Goal: Task Accomplishment & Management: Use online tool/utility

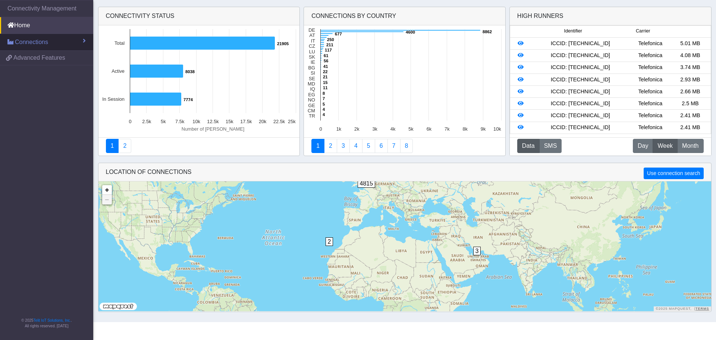
click at [30, 44] on span "Connections" at bounding box center [31, 42] width 33 height 9
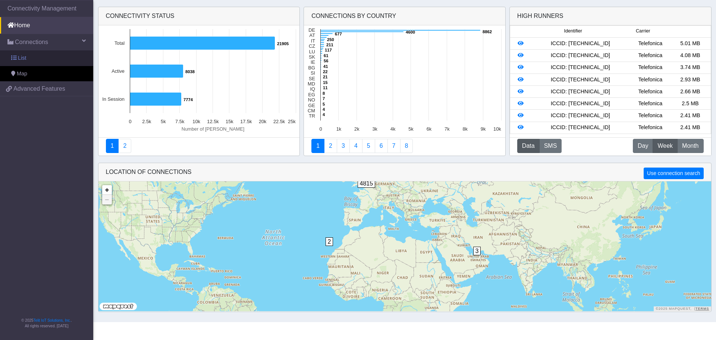
click at [24, 60] on span "List" at bounding box center [22, 58] width 8 height 8
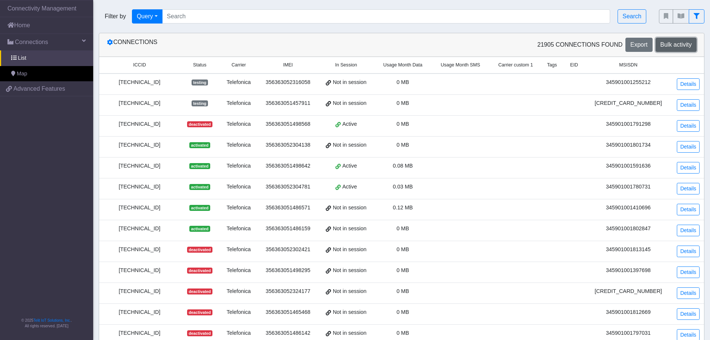
click at [670, 43] on span "Bulk activity" at bounding box center [676, 44] width 31 height 6
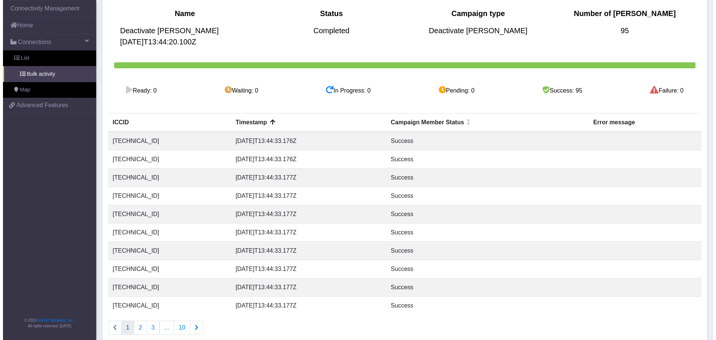
scroll to position [97, 0]
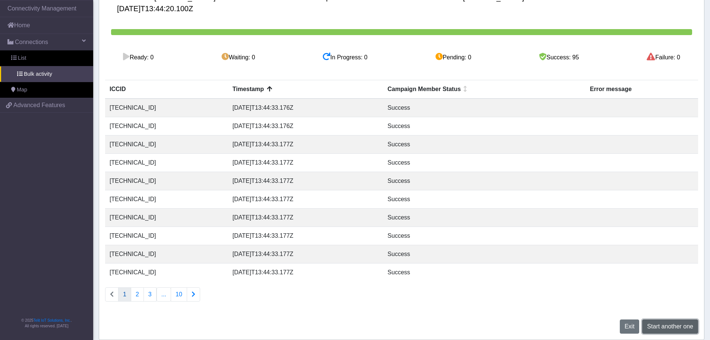
click at [670, 326] on span "Start another one" at bounding box center [670, 326] width 46 height 6
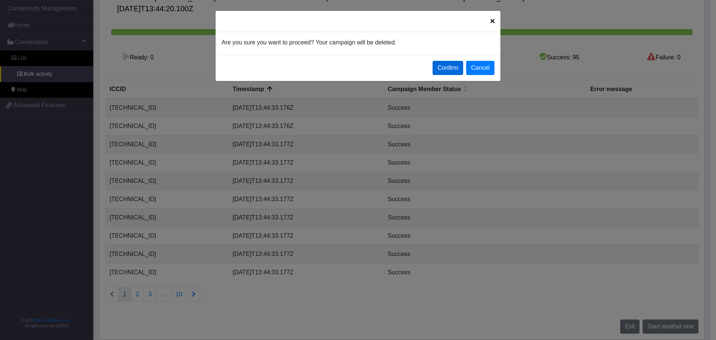
click at [441, 63] on button "Confirm" at bounding box center [448, 68] width 31 height 14
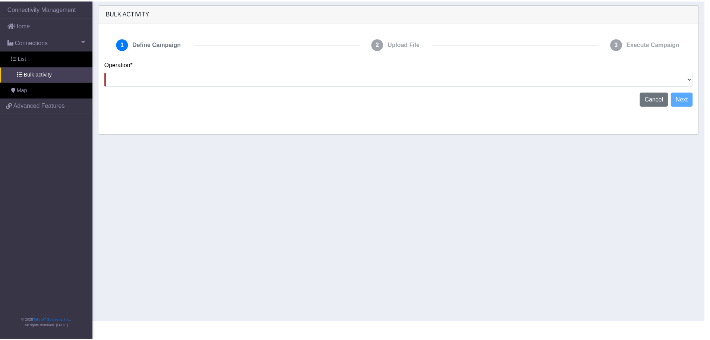
scroll to position [0, 0]
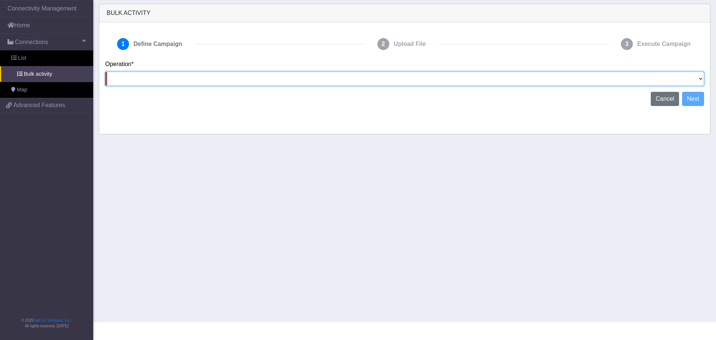
click at [697, 77] on select "Activate [PERSON_NAME] Deactivate [PERSON_NAME] Add Tags Remove Tags Advanced" at bounding box center [404, 79] width 599 height 14
select select "text.deactivateSIMs"
click at [105, 72] on select "Activate [PERSON_NAME] Deactivate [PERSON_NAME] Add Tags Remove Tags Advanced" at bounding box center [404, 79] width 599 height 14
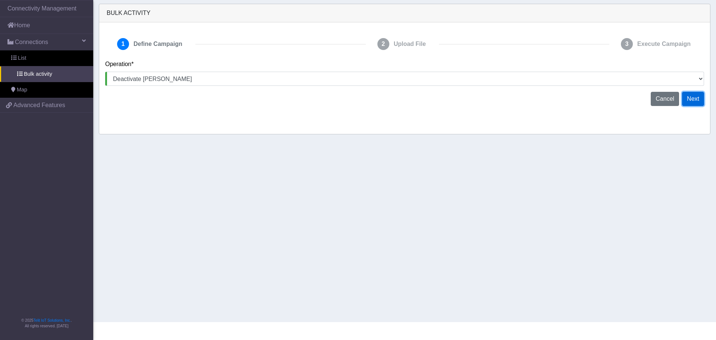
click at [692, 105] on button "Next" at bounding box center [693, 99] width 22 height 14
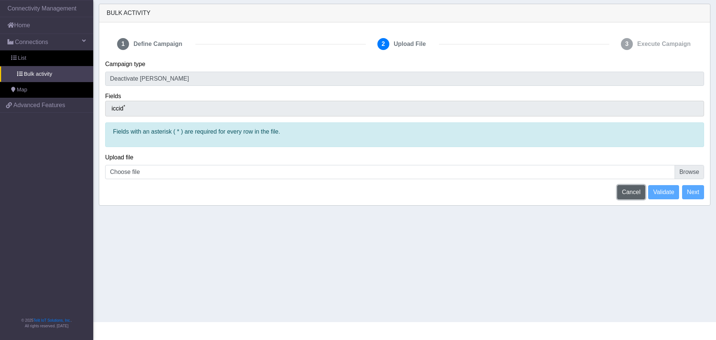
click at [634, 192] on span "Cancel" at bounding box center [631, 192] width 19 height 6
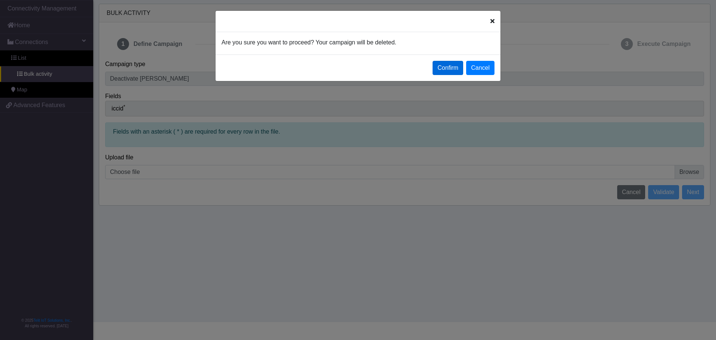
click at [439, 72] on button "Confirm" at bounding box center [448, 68] width 31 height 14
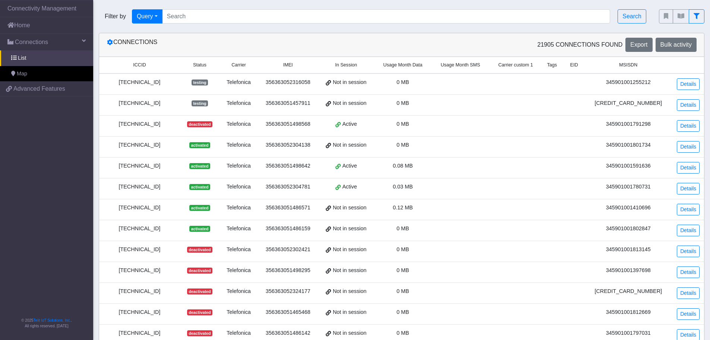
click at [681, 35] on div "Connections 21905 Connections found Export Bulk activity" at bounding box center [401, 44] width 605 height 23
click at [677, 45] on span "Bulk activity" at bounding box center [676, 44] width 31 height 6
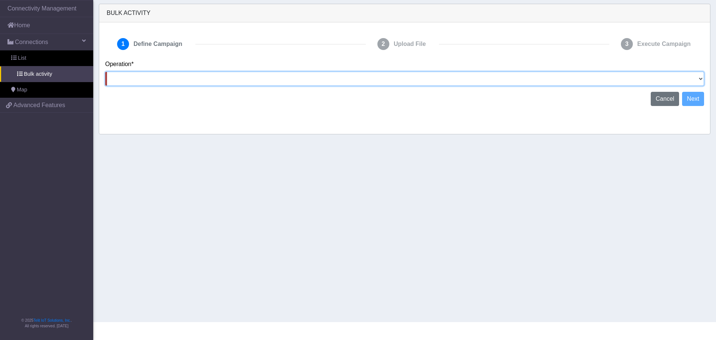
click at [141, 83] on select "Activate [PERSON_NAME] Deactivate [PERSON_NAME] Add Tags Remove Tags Advanced" at bounding box center [404, 79] width 599 height 14
select select "text.deactivateSIMs"
click at [105, 72] on select "Activate [PERSON_NAME] Deactivate [PERSON_NAME] Add Tags Remove Tags Advanced" at bounding box center [404, 79] width 599 height 14
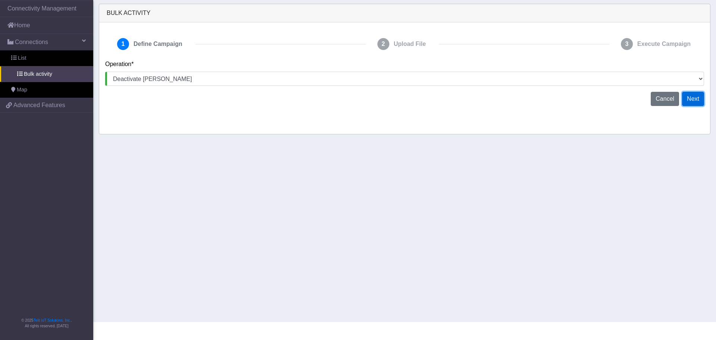
click at [691, 97] on button "Next" at bounding box center [693, 99] width 22 height 14
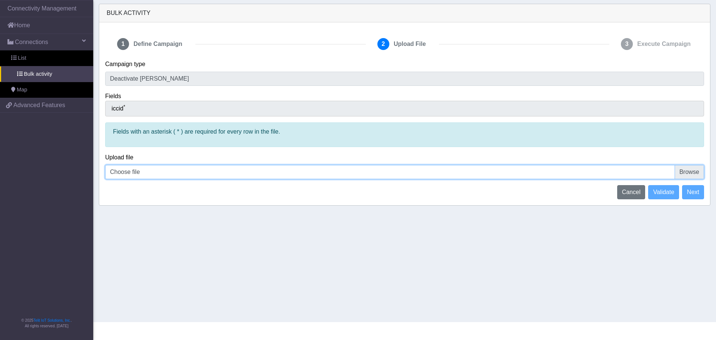
click at [201, 171] on input "Choose file" at bounding box center [404, 172] width 599 height 14
type input "C:\fakepath\Telit deactivations [DATE].csv"
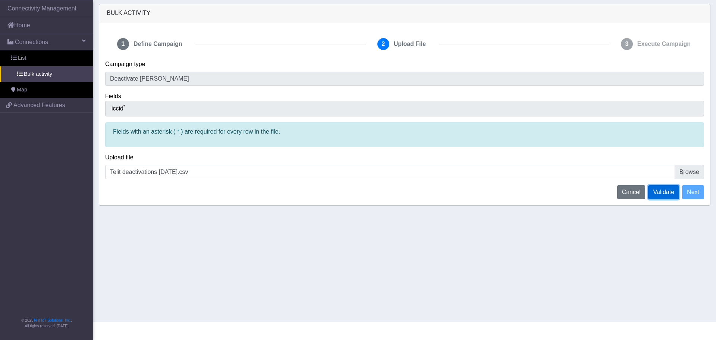
click at [669, 192] on span "Validate" at bounding box center [663, 192] width 21 height 6
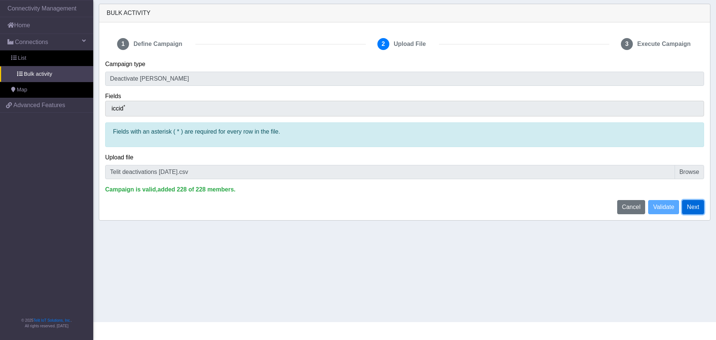
click at [694, 207] on button "Next" at bounding box center [693, 207] width 22 height 14
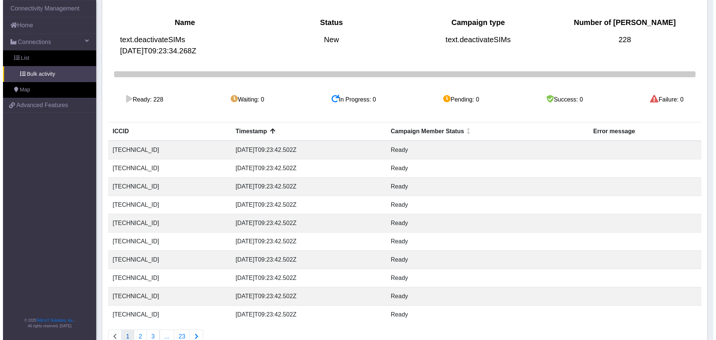
scroll to position [97, 0]
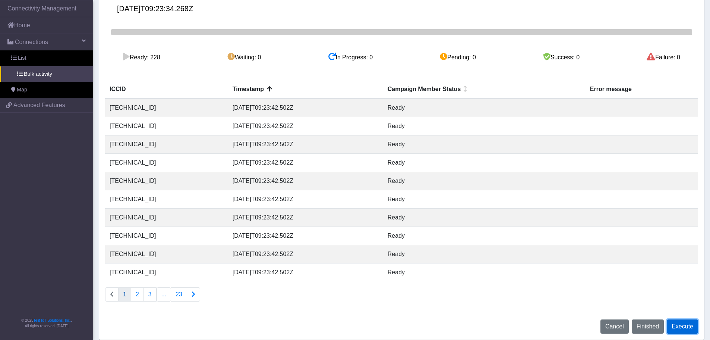
click at [684, 331] on button "Execute" at bounding box center [682, 326] width 31 height 14
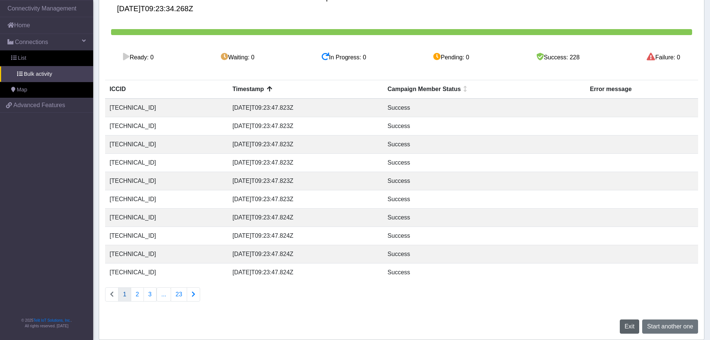
click at [629, 327] on span "Exit" at bounding box center [630, 326] width 10 height 6
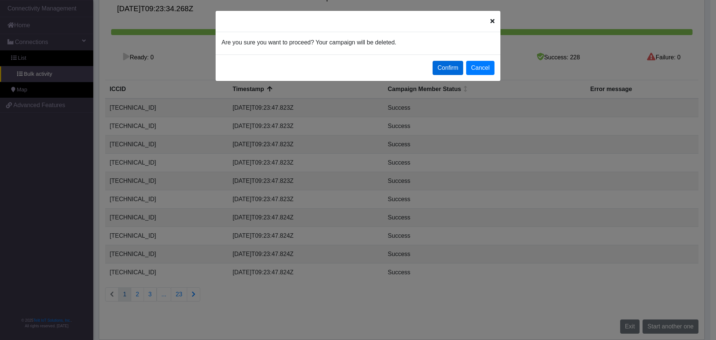
click at [448, 67] on button "Confirm" at bounding box center [448, 68] width 31 height 14
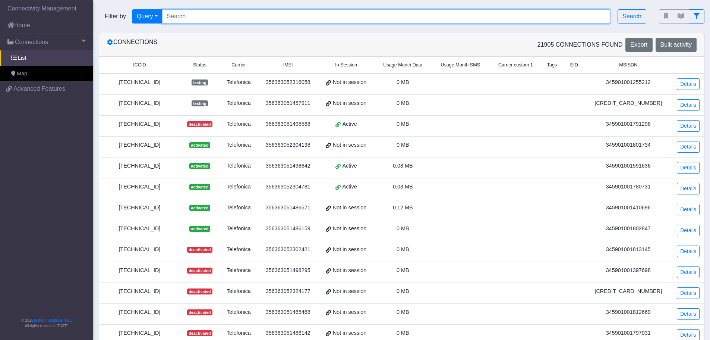
click at [270, 18] on input "Search..." at bounding box center [386, 16] width 449 height 14
drag, startPoint x: 164, startPoint y: 10, endPoint x: 185, endPoint y: 16, distance: 21.5
click at [164, 10] on input "Search..." at bounding box center [386, 16] width 449 height 14
paste input "[TECHNICAL_ID] [TECHNICAL_ID] [TECHNICAL_ID] [TECHNICAL_ID] [TECHNICAL_ID] [TEC…"
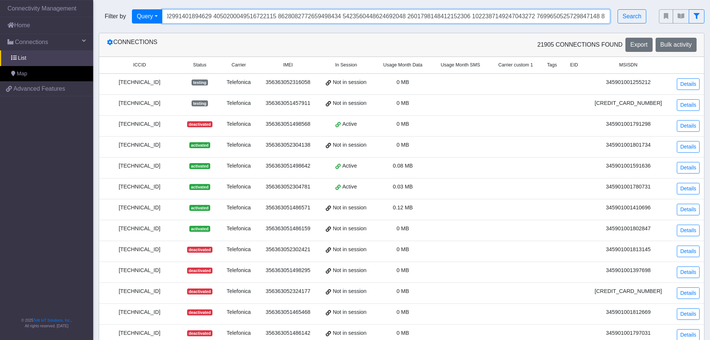
type input "[TECHNICAL_ID] [TECHNICAL_ID] [TECHNICAL_ID] [TECHNICAL_ID] [TECHNICAL_ID] [TEC…"
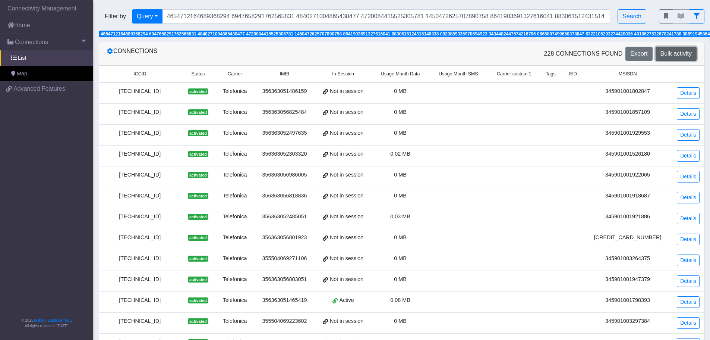
click at [664, 55] on span "Bulk activity" at bounding box center [676, 53] width 31 height 6
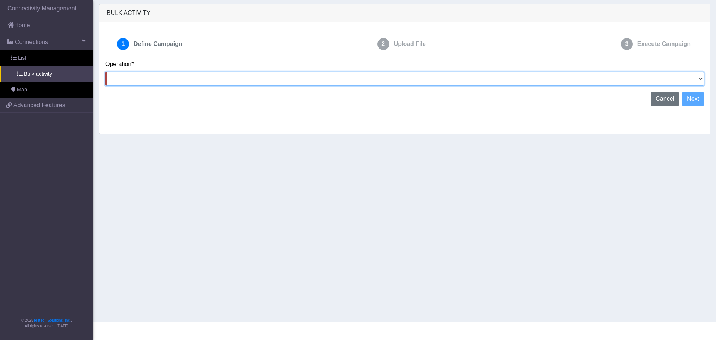
click at [693, 78] on select "Activate [PERSON_NAME] Deactivate [PERSON_NAME] Add Tags Remove Tags Advanced" at bounding box center [404, 79] width 599 height 14
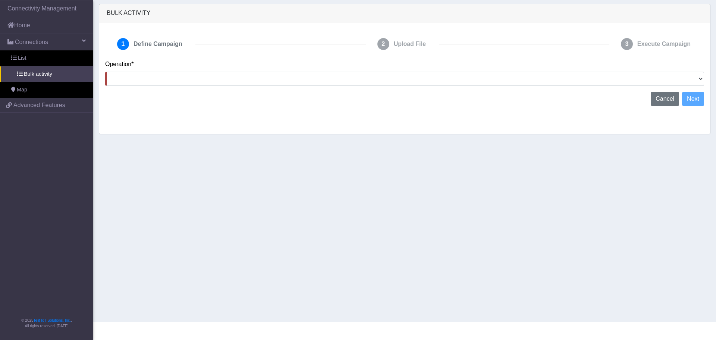
click at [221, 235] on section "Connectivity Management Home Connections List Bulk activity Map 6bbaa5851607dc0…" at bounding box center [358, 161] width 716 height 322
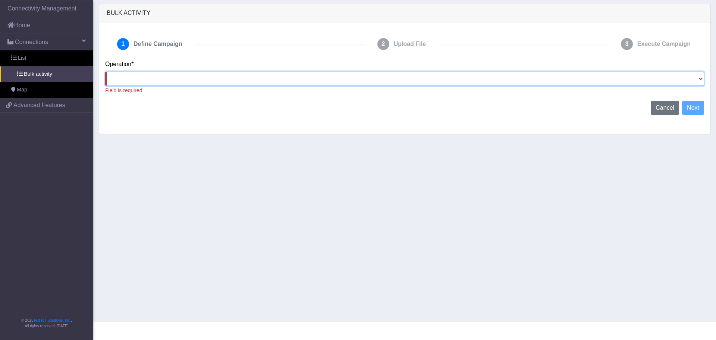
click at [656, 82] on select "Activate [PERSON_NAME] Deactivate [PERSON_NAME] Add Tags Remove Tags Advanced" at bounding box center [404, 79] width 599 height 14
select select "text.deactivateSIMs"
click at [105, 72] on select "Activate [PERSON_NAME] Deactivate [PERSON_NAME] Add Tags Remove Tags Advanced" at bounding box center [404, 79] width 599 height 14
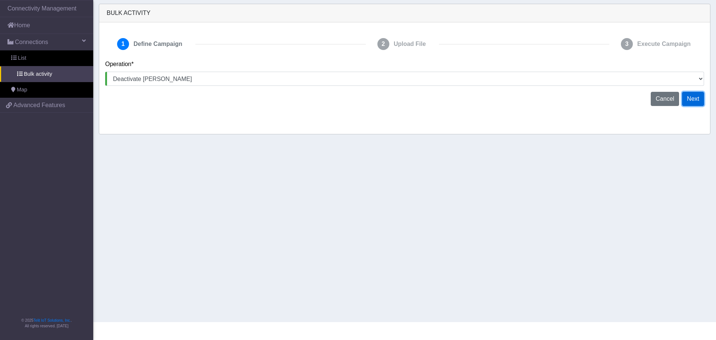
click at [694, 96] on button "Next" at bounding box center [693, 99] width 22 height 14
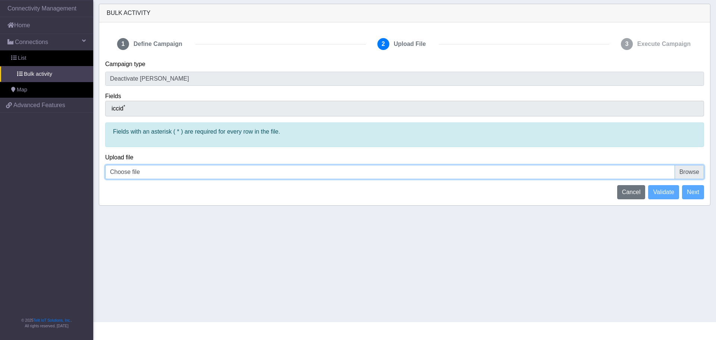
click at [685, 172] on input "Choose file" at bounding box center [404, 172] width 599 height 14
type input "C:\fakepath\Telit deactivations [DATE].csv"
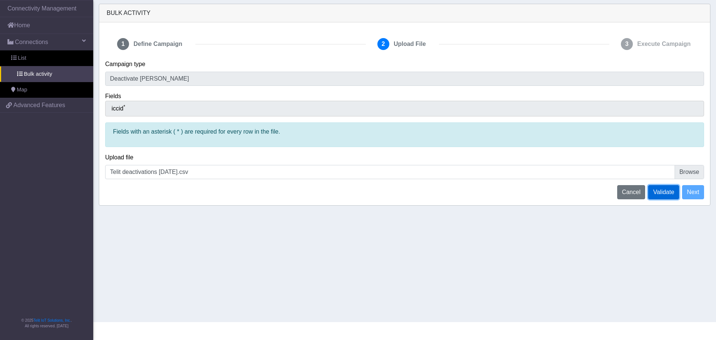
click at [667, 194] on span "Validate" at bounding box center [663, 192] width 21 height 6
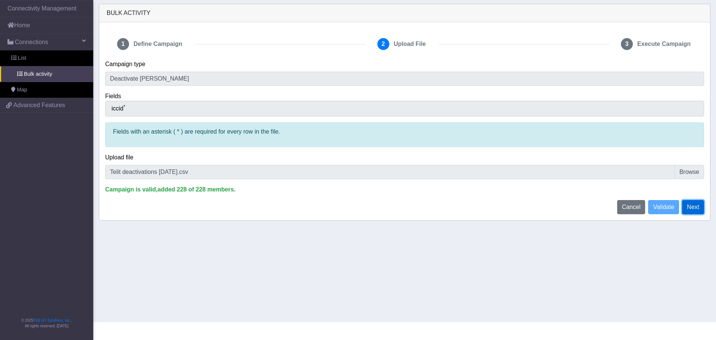
click at [694, 209] on button "Next" at bounding box center [693, 207] width 22 height 14
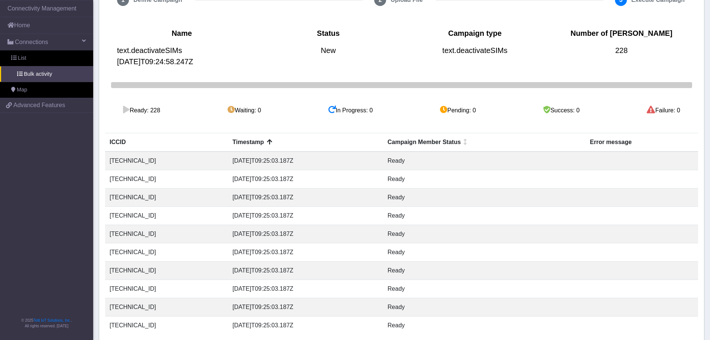
scroll to position [97, 0]
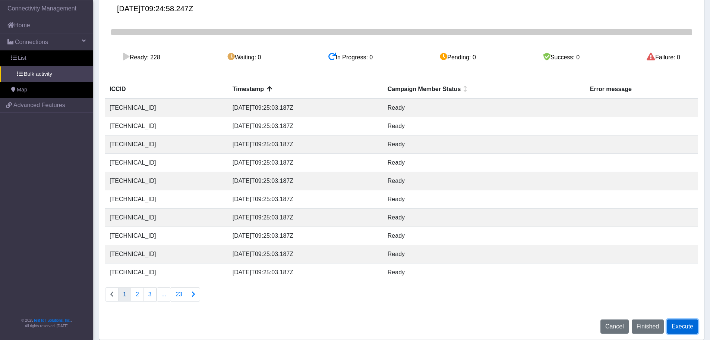
click at [688, 326] on button "Execute" at bounding box center [682, 326] width 31 height 14
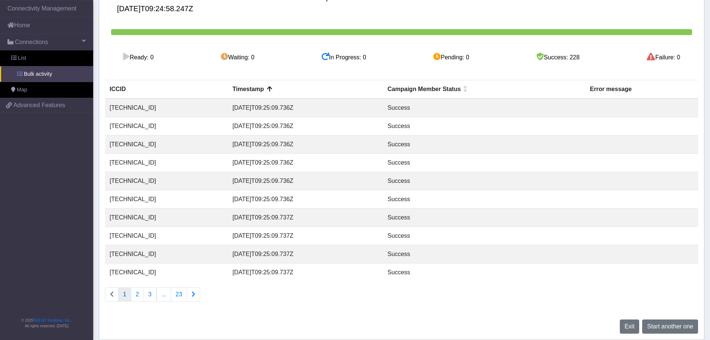
click at [36, 76] on span "Bulk activity" at bounding box center [38, 74] width 28 height 8
click at [30, 57] on link "List" at bounding box center [46, 58] width 93 height 16
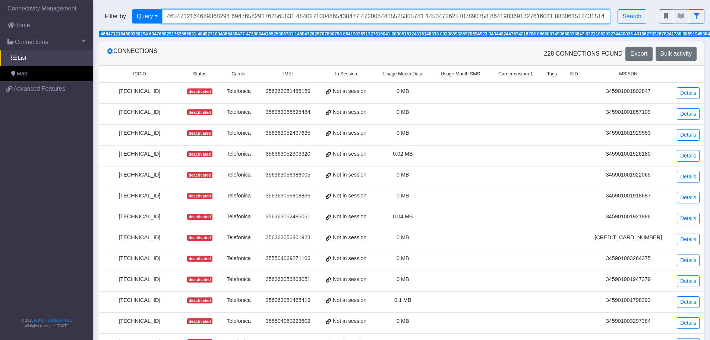
click at [325, 18] on input "Search..." at bounding box center [386, 16] width 449 height 14
